Goal: Use online tool/utility: Utilize a website feature to perform a specific function

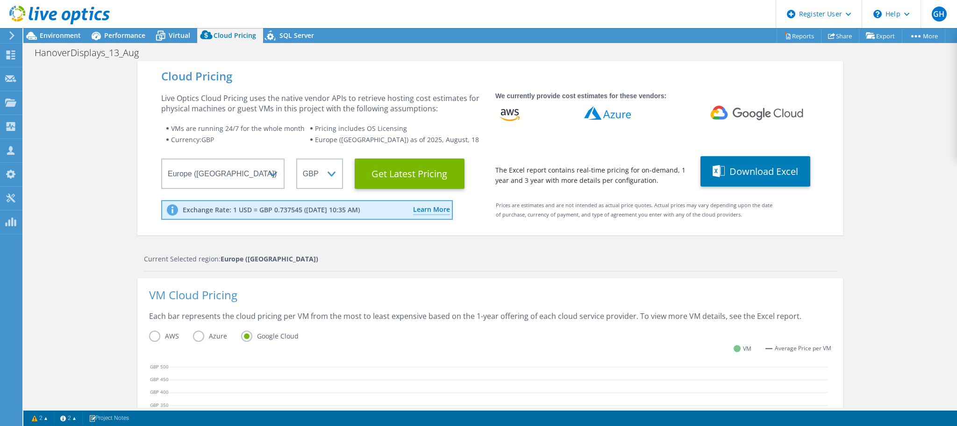
select select "Over Provisioning"
select select "EULondon"
select select "GBP"
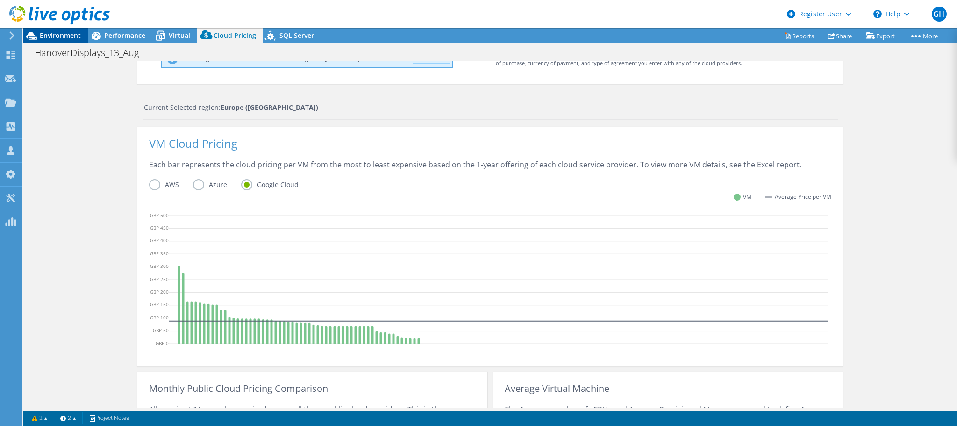
click at [54, 37] on span "Environment" at bounding box center [60, 35] width 41 height 9
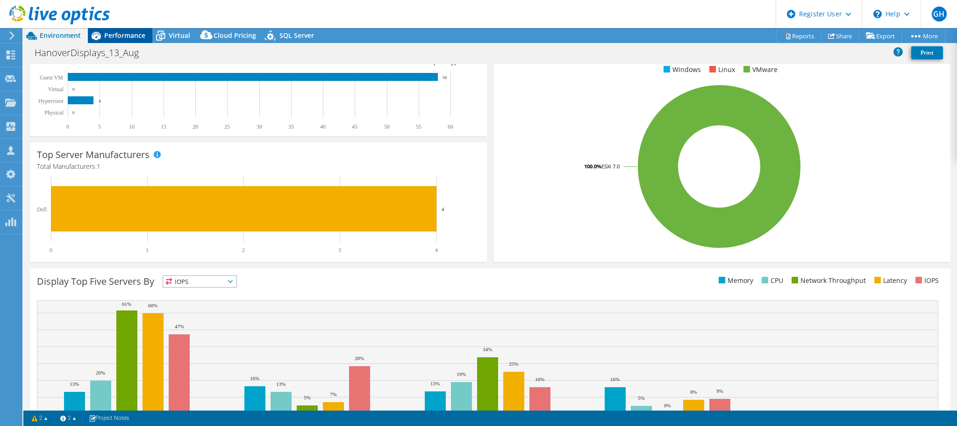
click at [115, 32] on span "Performance" at bounding box center [124, 35] width 41 height 9
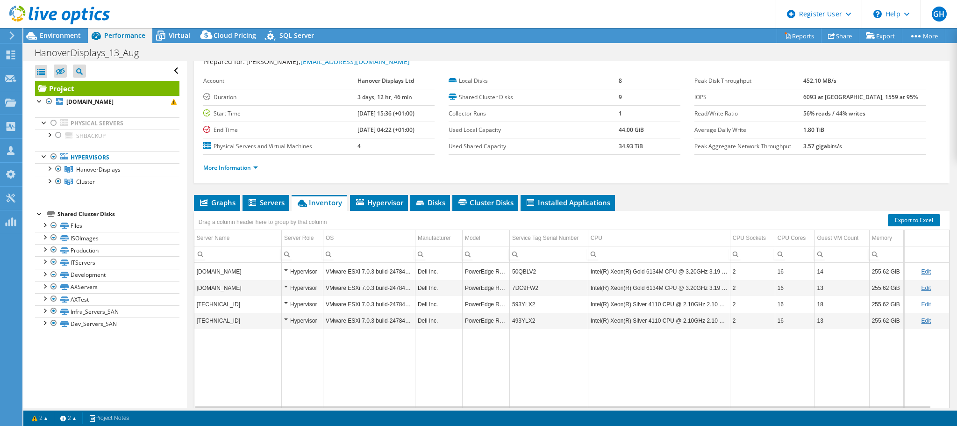
scroll to position [0, 0]
click at [53, 122] on div at bounding box center [53, 122] width 9 height 11
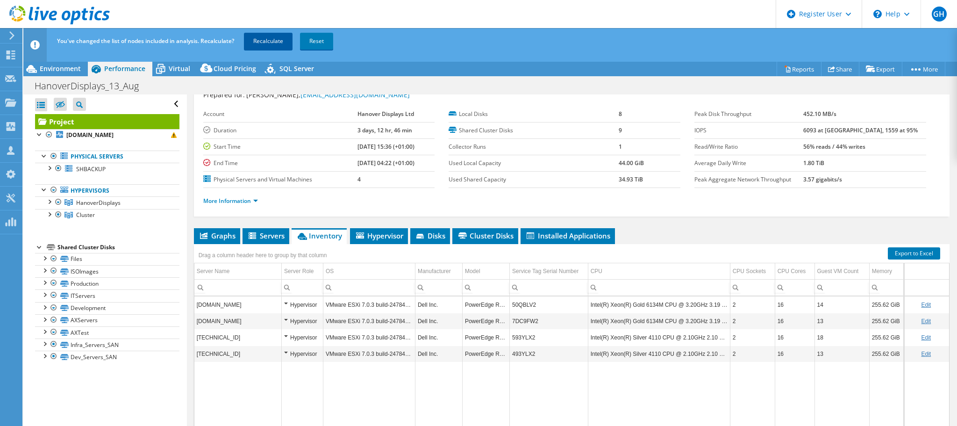
click at [272, 37] on link "Recalculate" at bounding box center [268, 41] width 49 height 17
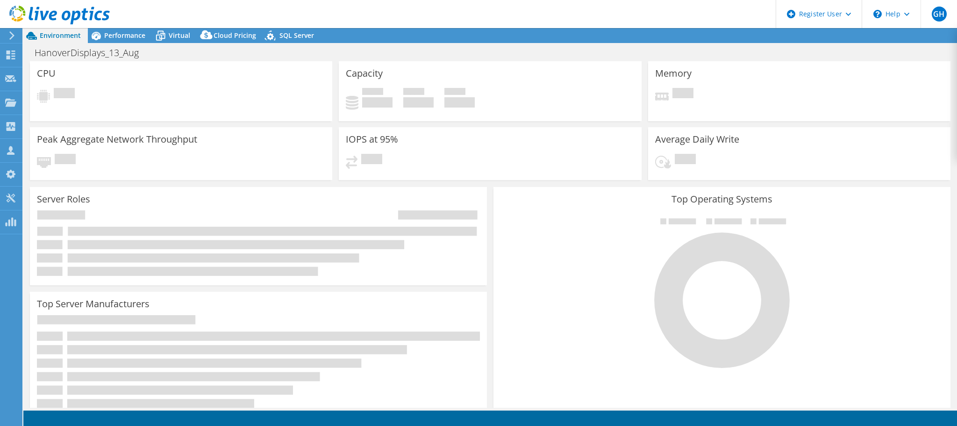
select select "EULondon"
select select "GBP"
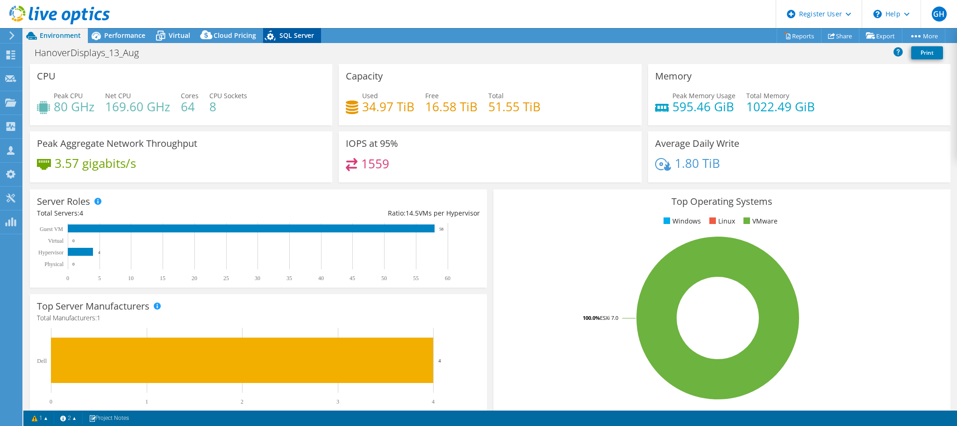
click at [296, 32] on span "SQL Server" at bounding box center [297, 35] width 35 height 9
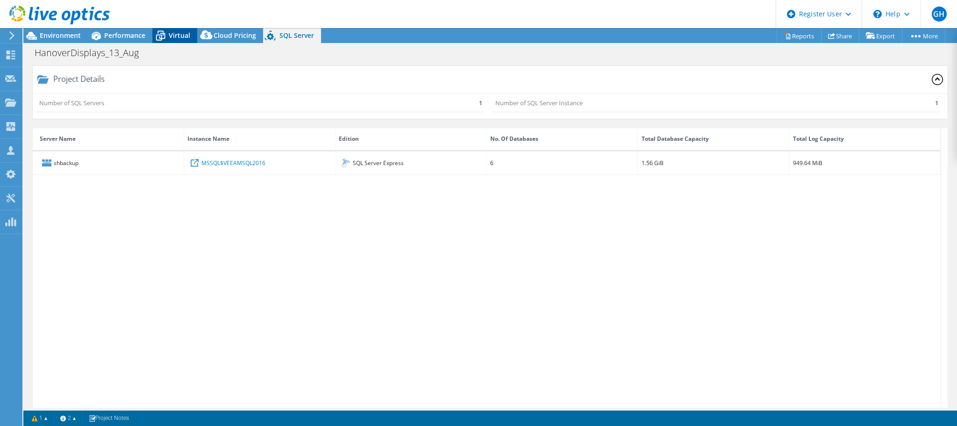
click at [177, 34] on span "Virtual" at bounding box center [180, 35] width 22 height 9
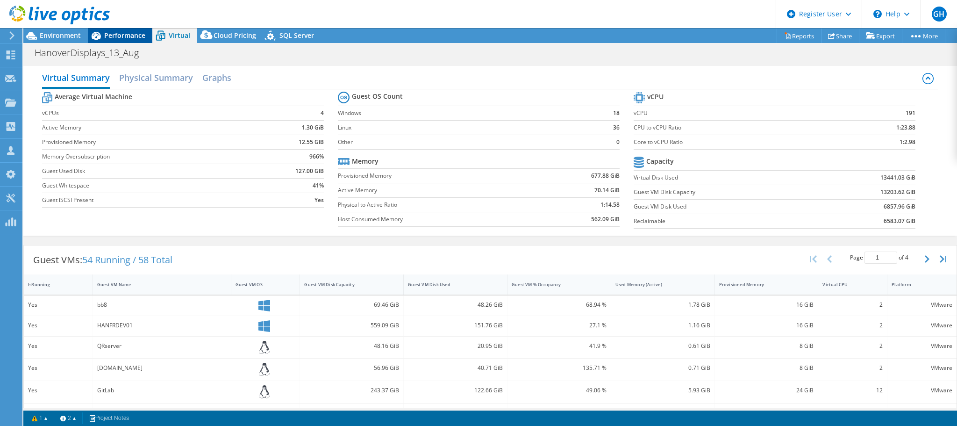
click at [130, 35] on span "Performance" at bounding box center [124, 35] width 41 height 9
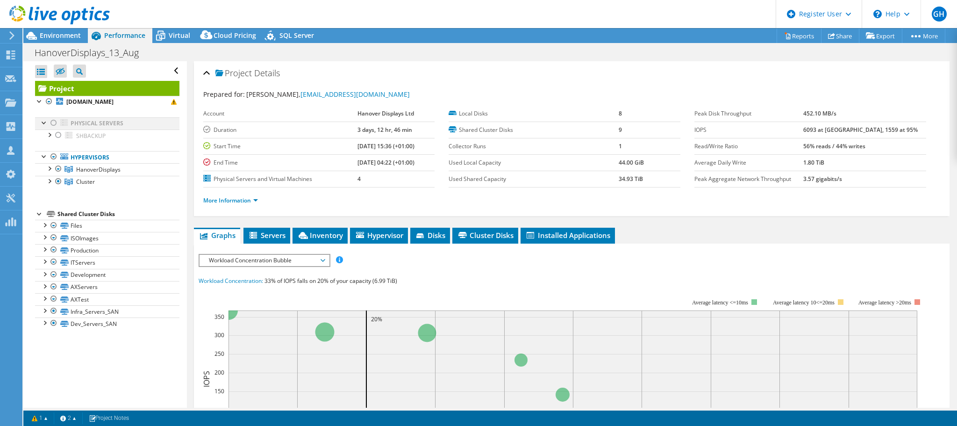
click at [54, 122] on div at bounding box center [53, 122] width 9 height 11
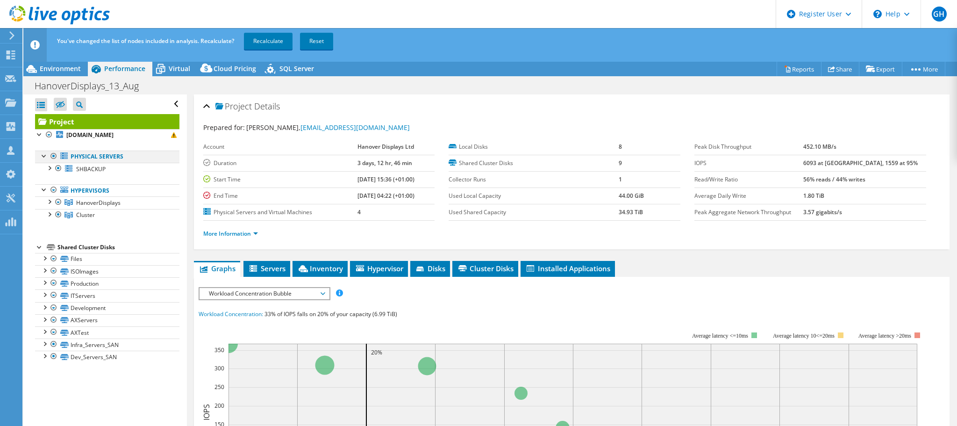
click at [53, 154] on div at bounding box center [53, 156] width 9 height 11
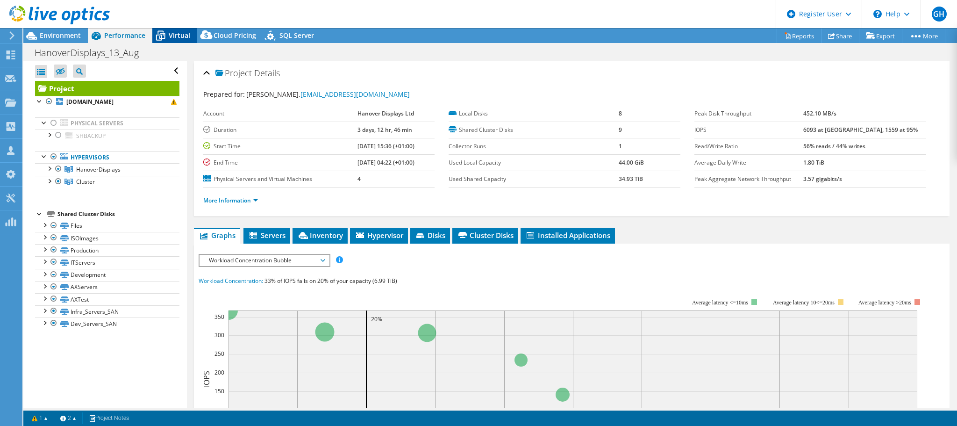
click at [175, 33] on span "Virtual" at bounding box center [180, 35] width 22 height 9
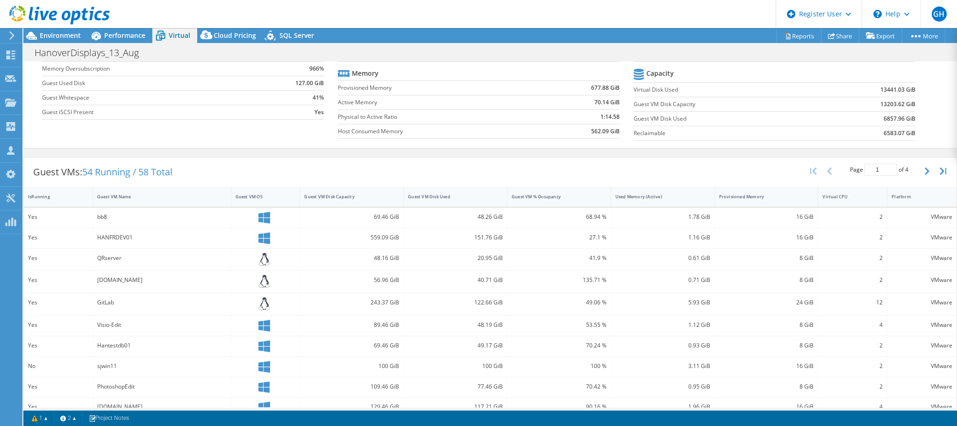
scroll to position [93, 0]
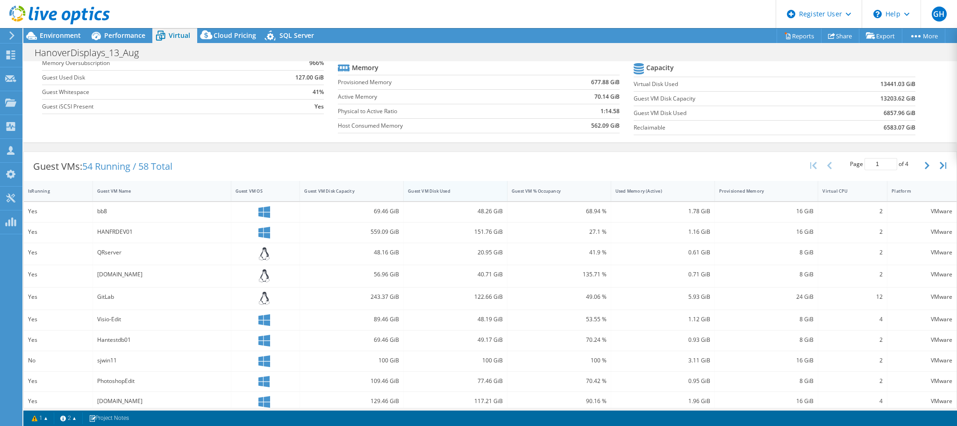
click at [453, 188] on div "Guest VM Disk Used" at bounding box center [450, 191] width 84 height 6
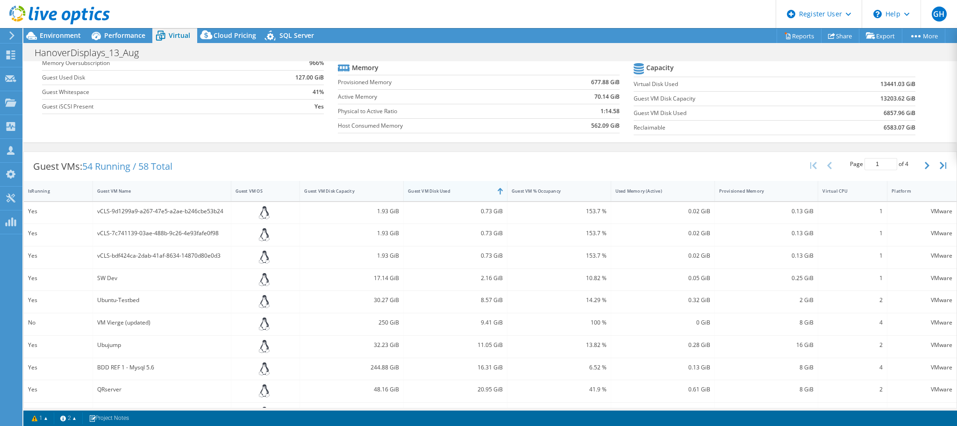
click at [453, 188] on div "Guest VM Disk Used" at bounding box center [450, 191] width 84 height 6
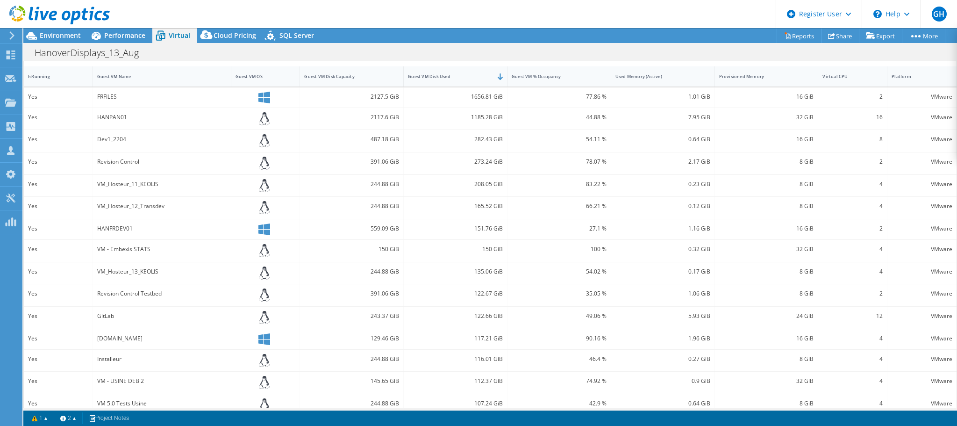
scroll to position [222, 0]
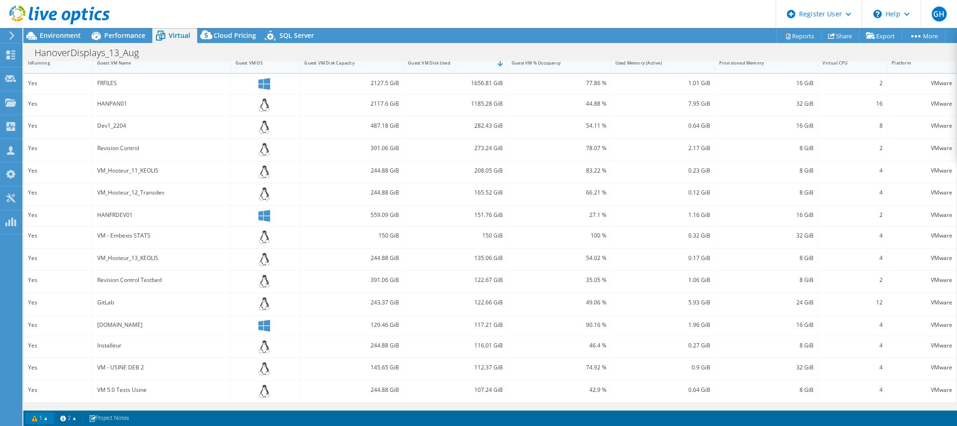
click at [37, 417] on link "1" at bounding box center [39, 418] width 29 height 12
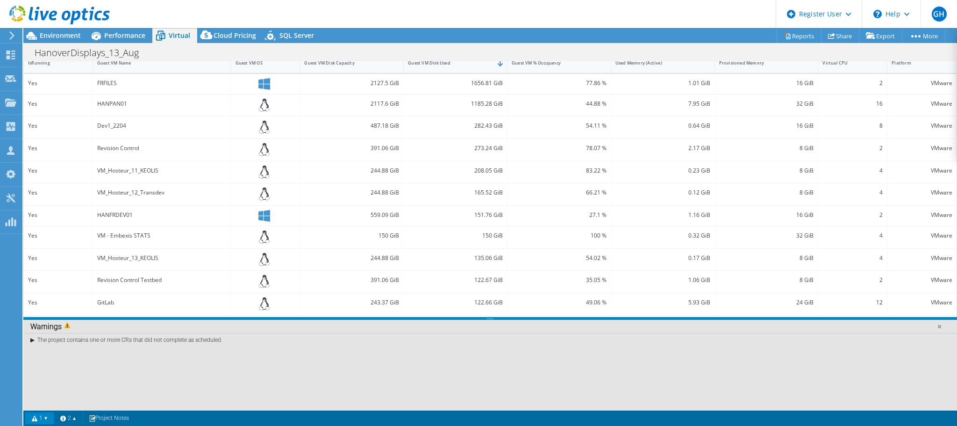
click at [44, 417] on link "1" at bounding box center [39, 418] width 29 height 12
